Goal: Information Seeking & Learning: Learn about a topic

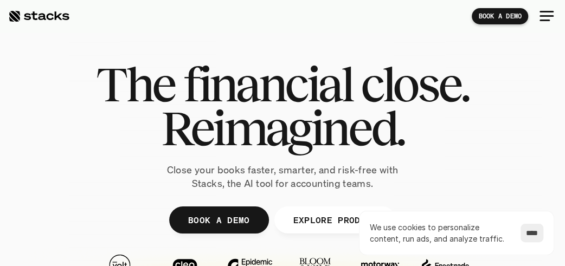
click at [50, 14] on div at bounding box center [38, 16] width 61 height 13
click at [228, 81] on span "financial" at bounding box center [267, 84] width 169 height 44
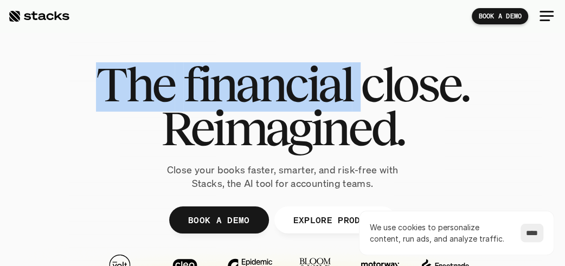
click at [228, 81] on span "financial" at bounding box center [267, 84] width 169 height 44
click at [226, 89] on span "financial" at bounding box center [267, 84] width 169 height 44
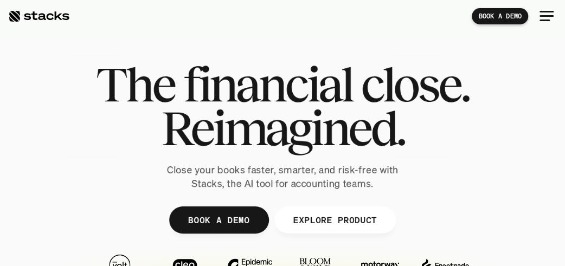
click at [549, 16] on div at bounding box center [547, 16] width 14 height 2
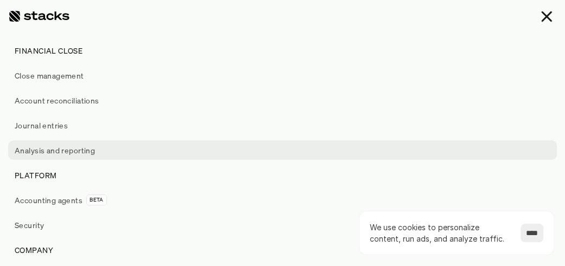
scroll to position [76, 0]
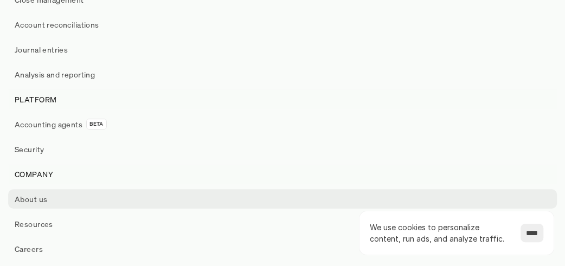
click at [33, 199] on p "About us" at bounding box center [31, 199] width 33 height 11
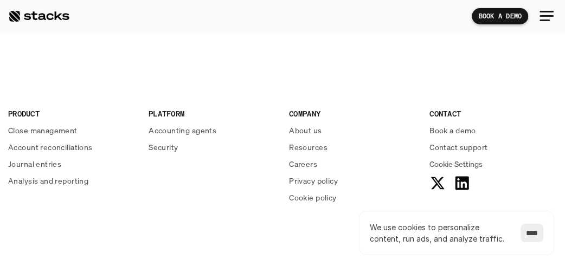
scroll to position [1615, 0]
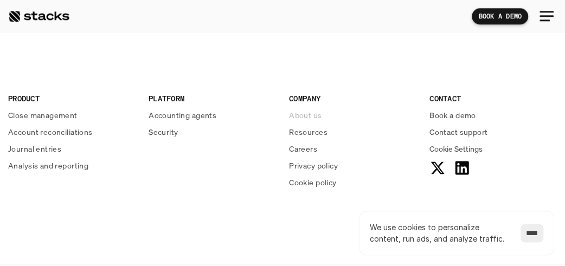
click at [309, 114] on p "About us" at bounding box center [305, 115] width 33 height 11
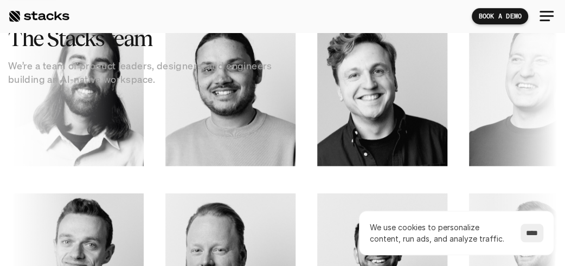
scroll to position [1205, 0]
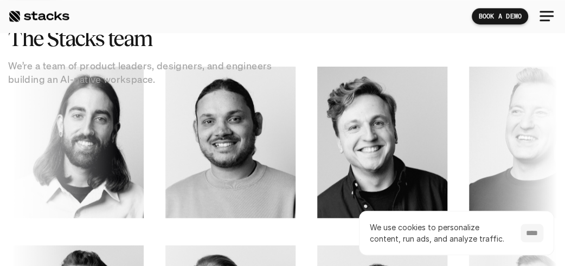
click at [533, 232] on input "****" at bounding box center [532, 233] width 23 height 18
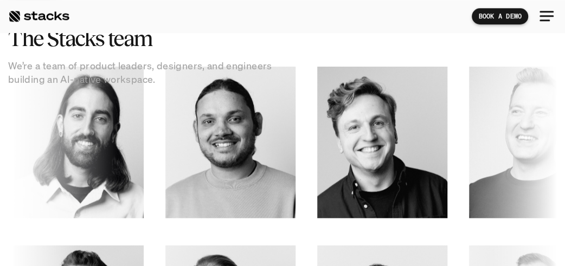
click at [502, 46] on div "OUR TEAM The Stacks team We’re a team of product leaders, designers, and engine…" at bounding box center [282, 43] width 549 height 86
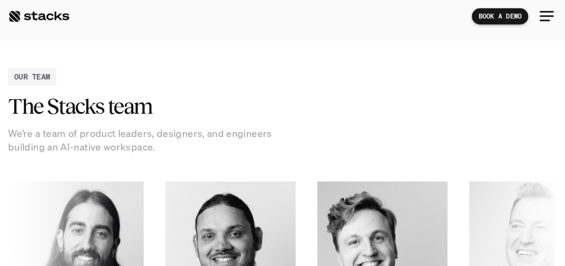
scroll to position [1231, 0]
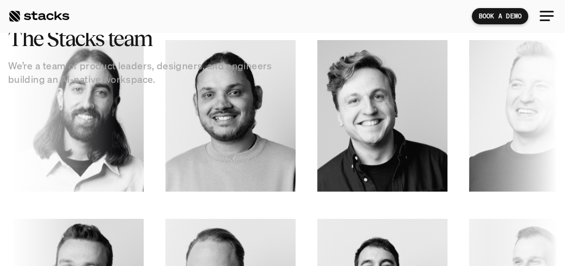
drag, startPoint x: 211, startPoint y: 156, endPoint x: 508, endPoint y: 132, distance: 297.6
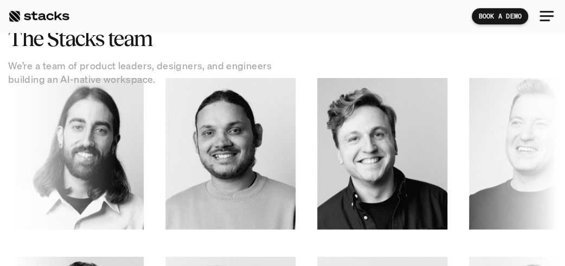
scroll to position [1189, 0]
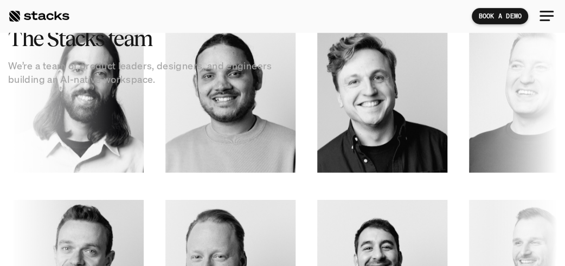
scroll to position [1239, 0]
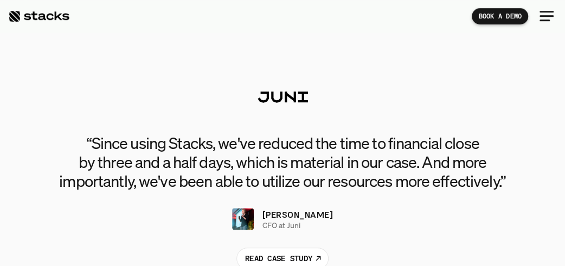
scroll to position [2225, 0]
